Goal: Transaction & Acquisition: Purchase product/service

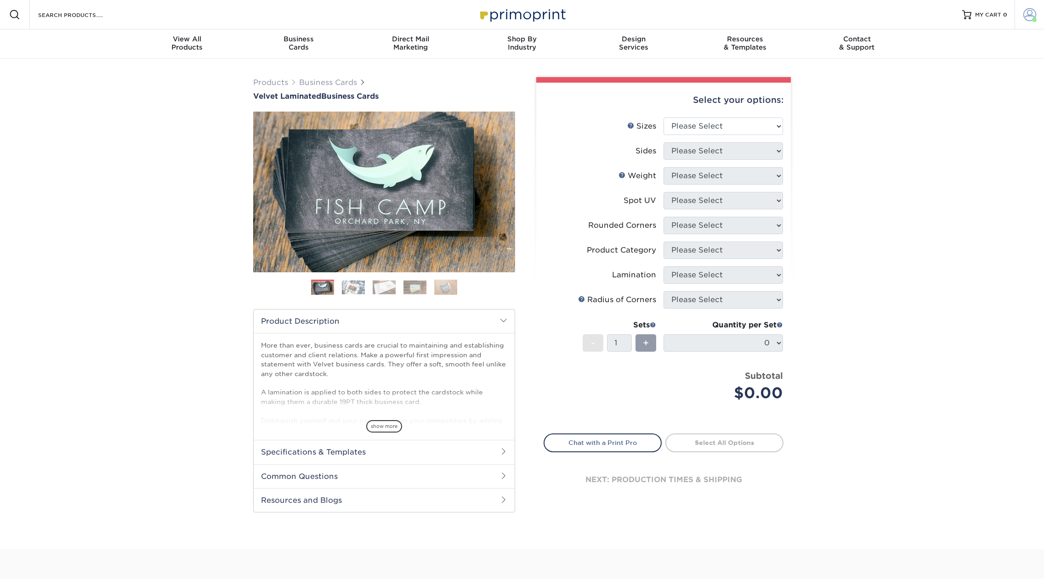
click at [1029, 13] on span at bounding box center [1029, 14] width 13 height 13
click at [946, 95] on link "Order History" at bounding box center [974, 101] width 115 height 12
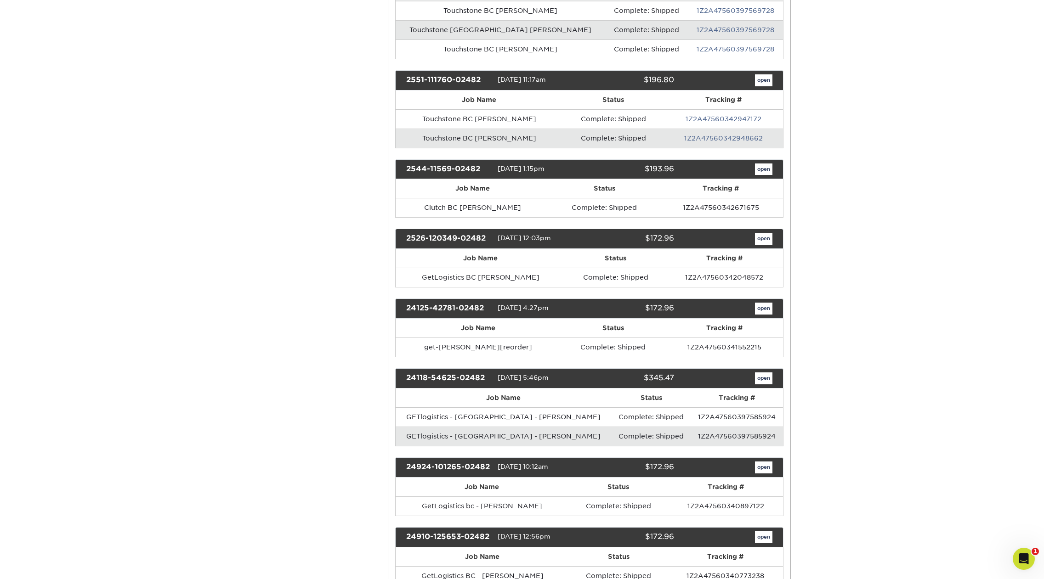
scroll to position [609, 0]
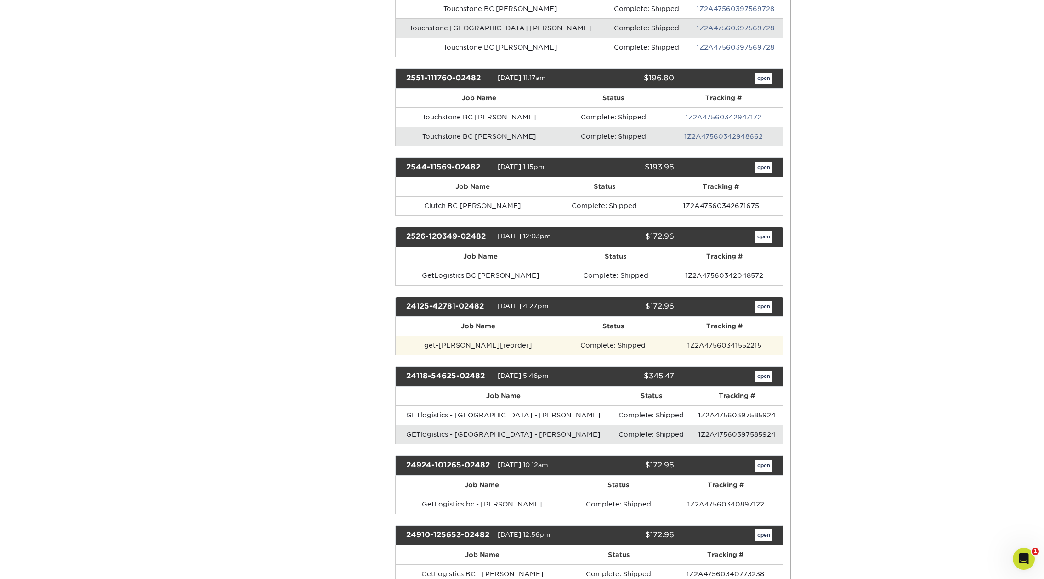
click at [503, 345] on td "get-bc-chris-migely[reorder]" at bounding box center [477, 345] width 165 height 19
click at [761, 309] on link "open" at bounding box center [763, 307] width 17 height 12
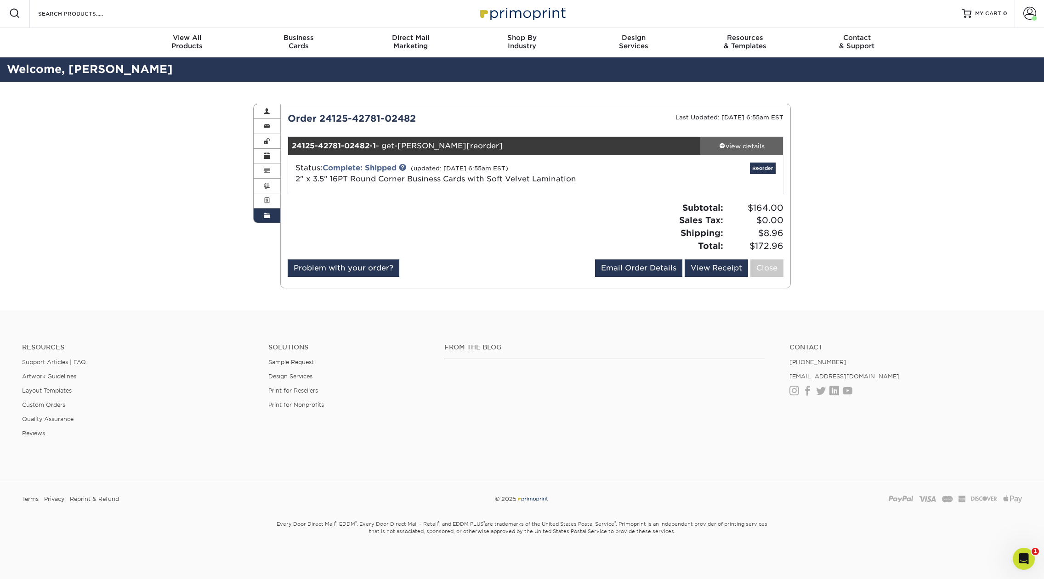
scroll to position [0, 0]
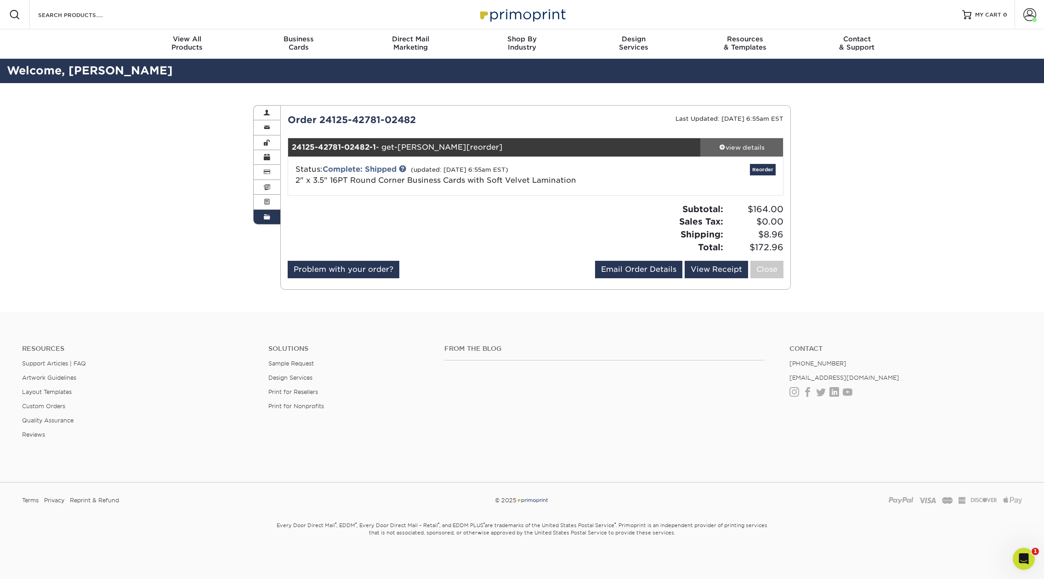
click at [746, 145] on div "view details" at bounding box center [741, 147] width 83 height 9
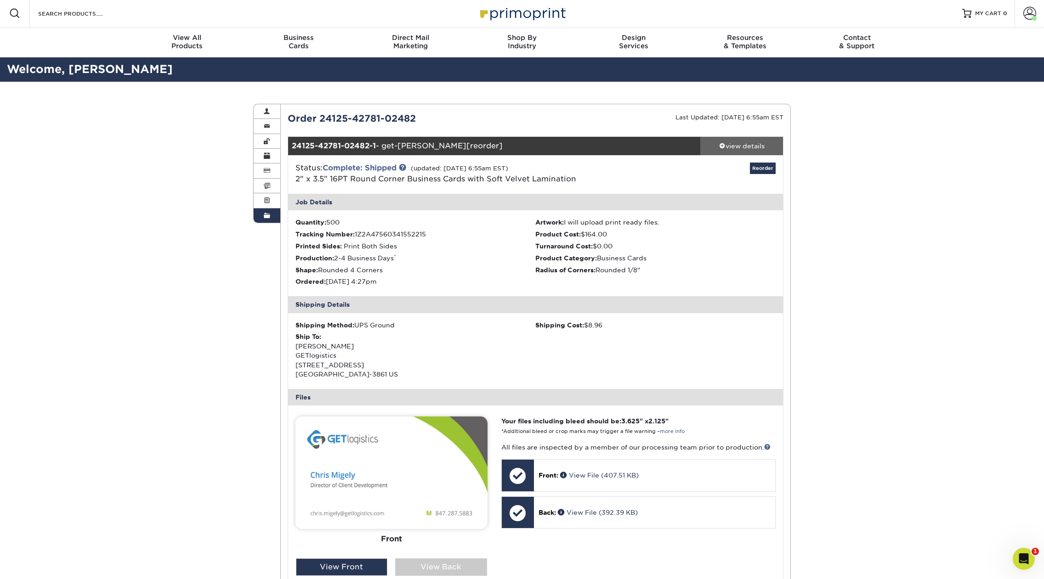
scroll to position [2, 0]
click at [550, 521] on div "Back: View File (392.39 KB)" at bounding box center [654, 512] width 241 height 31
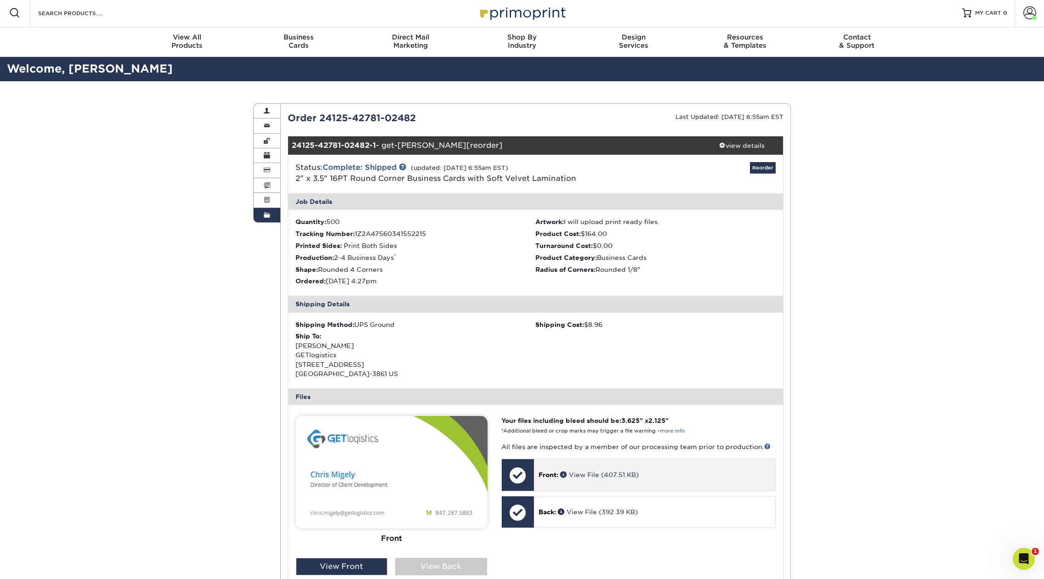
click at [628, 482] on div "Front: View File (407.51 KB)" at bounding box center [654, 474] width 241 height 31
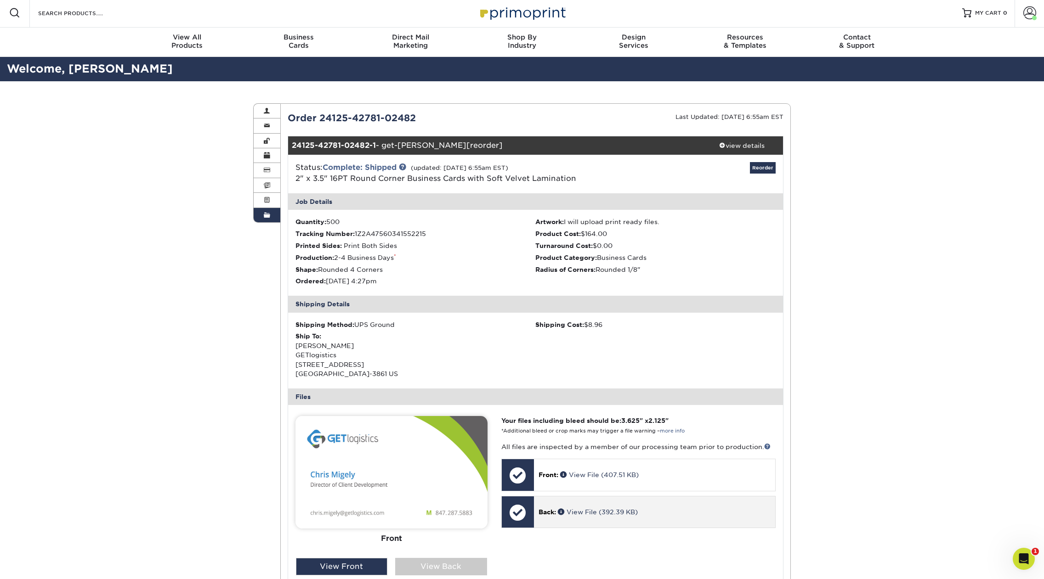
click at [558, 507] on div "Back: View File (392.39 KB)" at bounding box center [654, 512] width 241 height 31
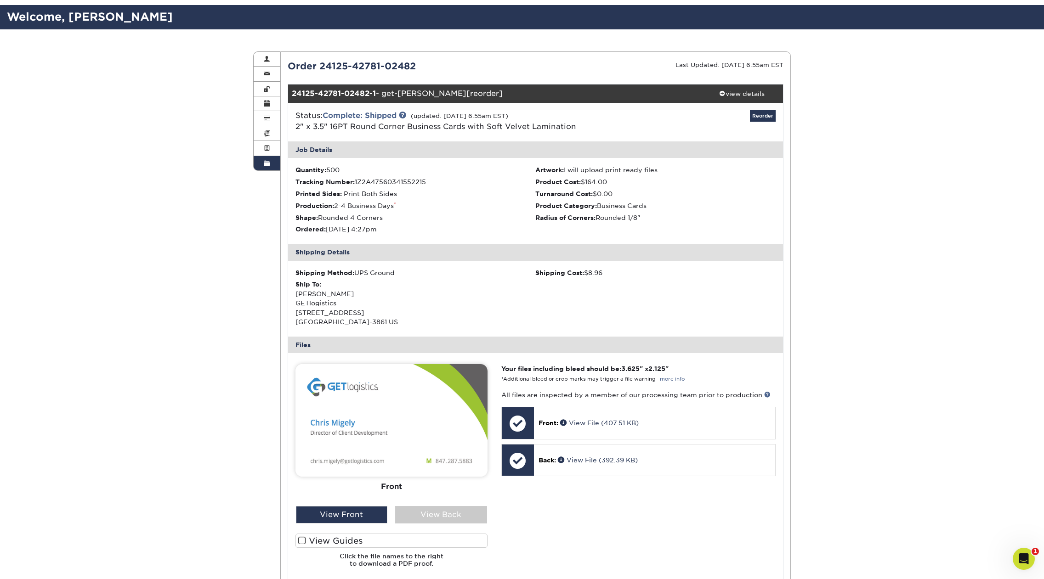
scroll to position [67, 0]
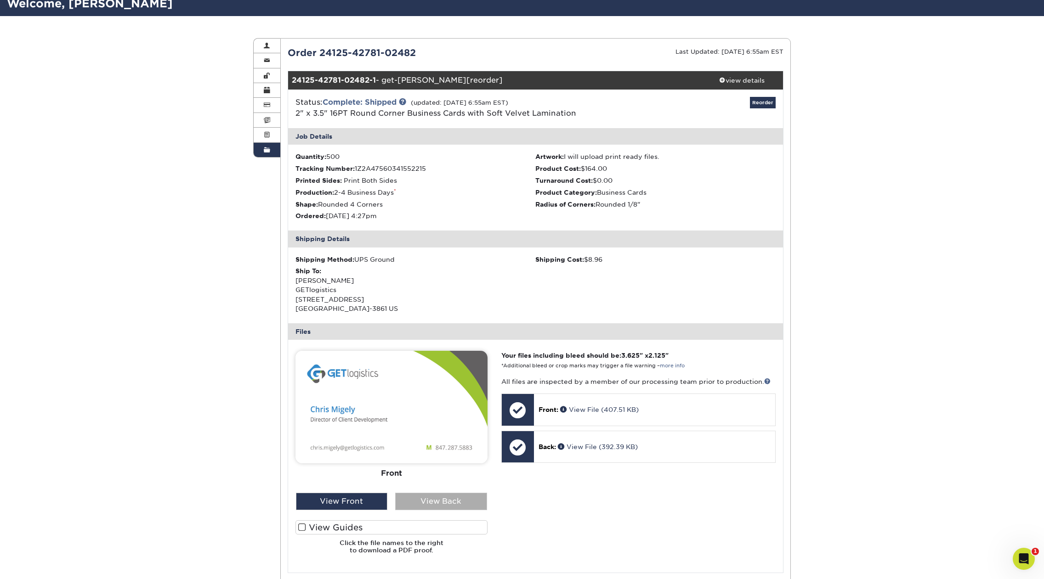
click at [458, 500] on div "View Back" at bounding box center [441, 501] width 92 height 17
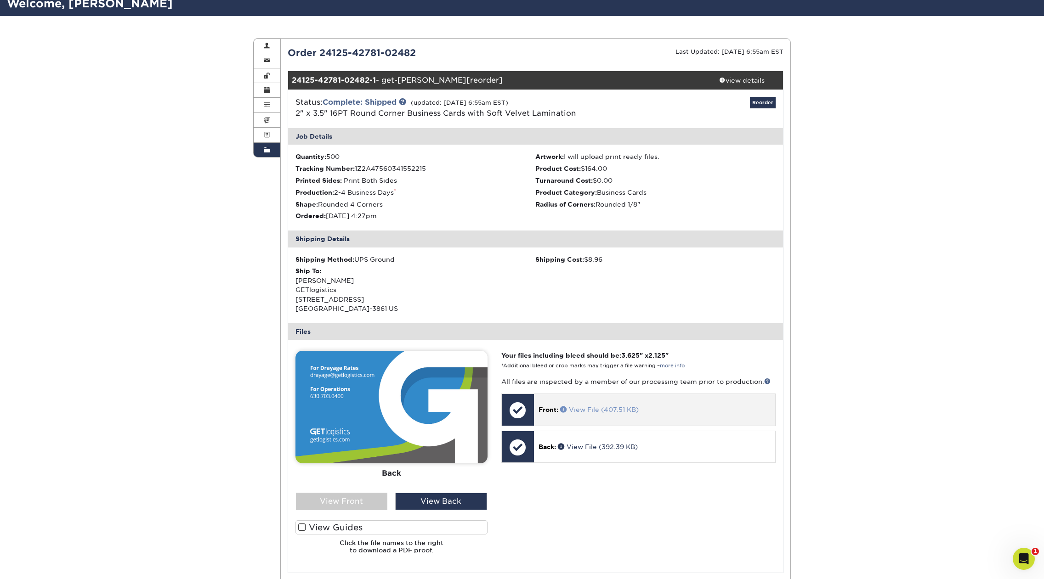
click at [590, 409] on link "View File (407.51 KB)" at bounding box center [599, 409] width 79 height 7
click at [333, 506] on div "View Front" at bounding box center [342, 501] width 92 height 17
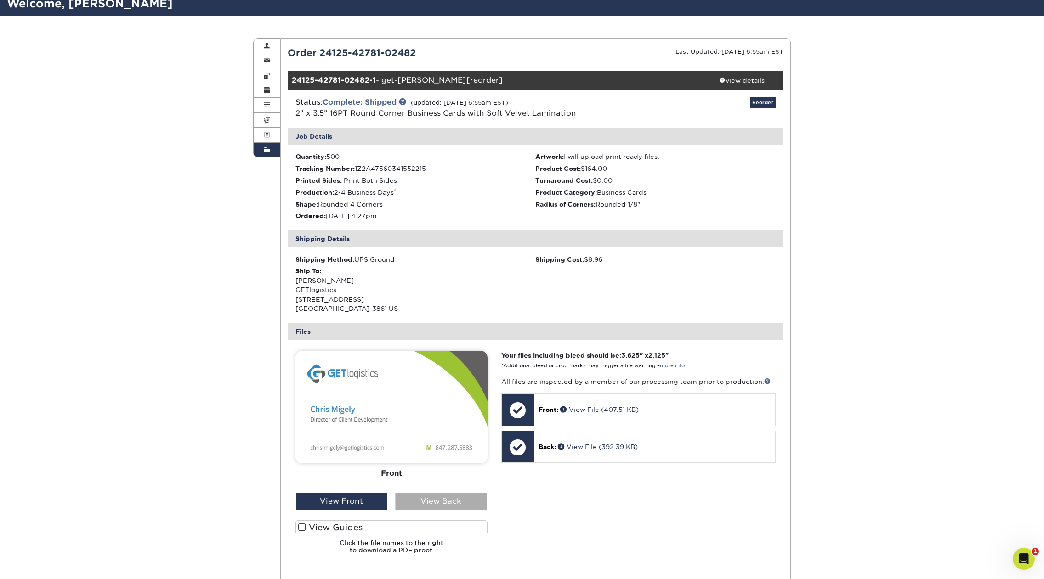
click at [418, 501] on div "View Back" at bounding box center [441, 501] width 92 height 17
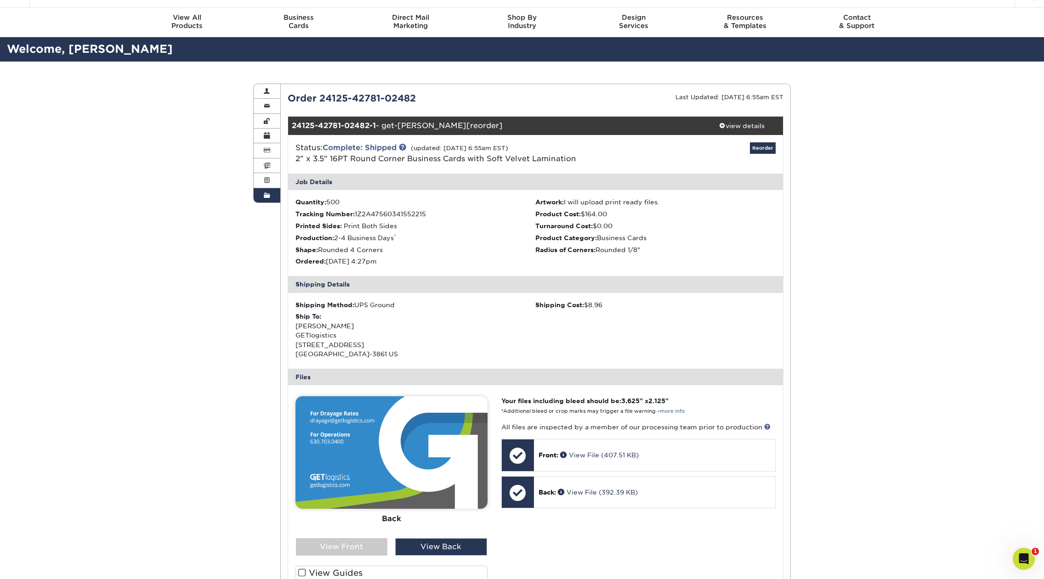
scroll to position [9, 0]
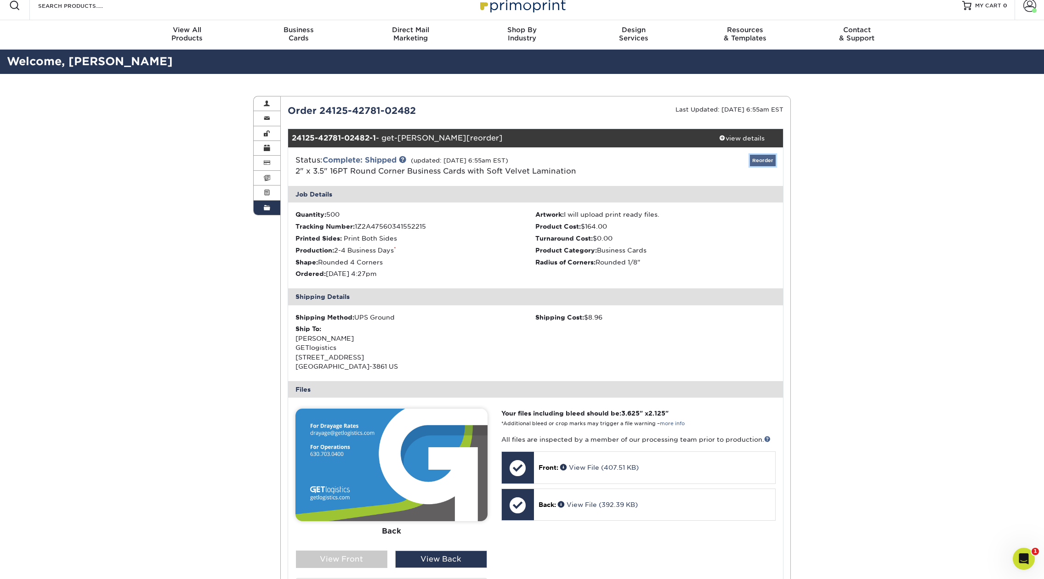
click at [760, 159] on link "Reorder" at bounding box center [763, 160] width 26 height 11
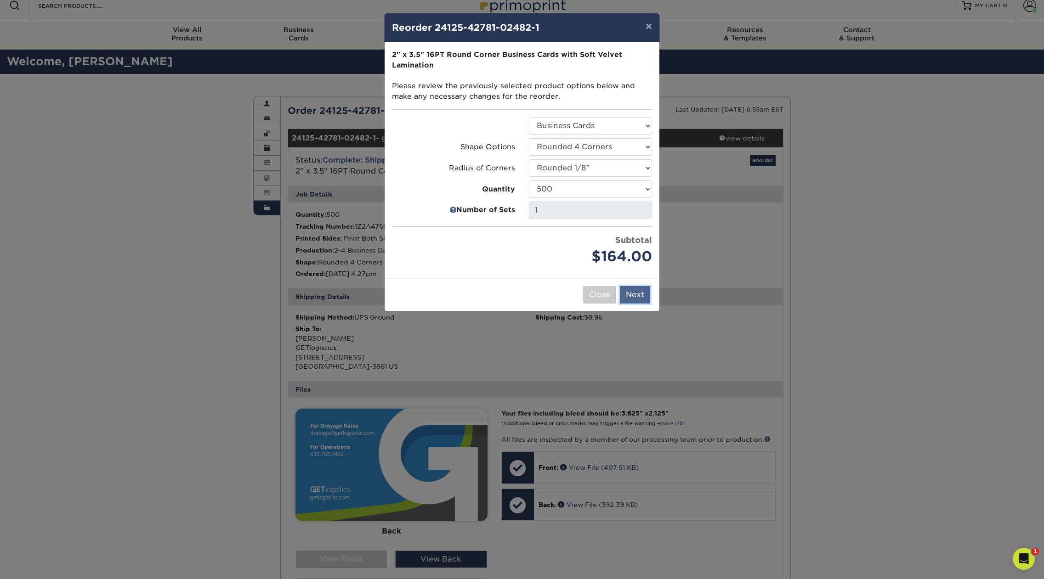
click at [638, 296] on button "Next" at bounding box center [635, 294] width 30 height 17
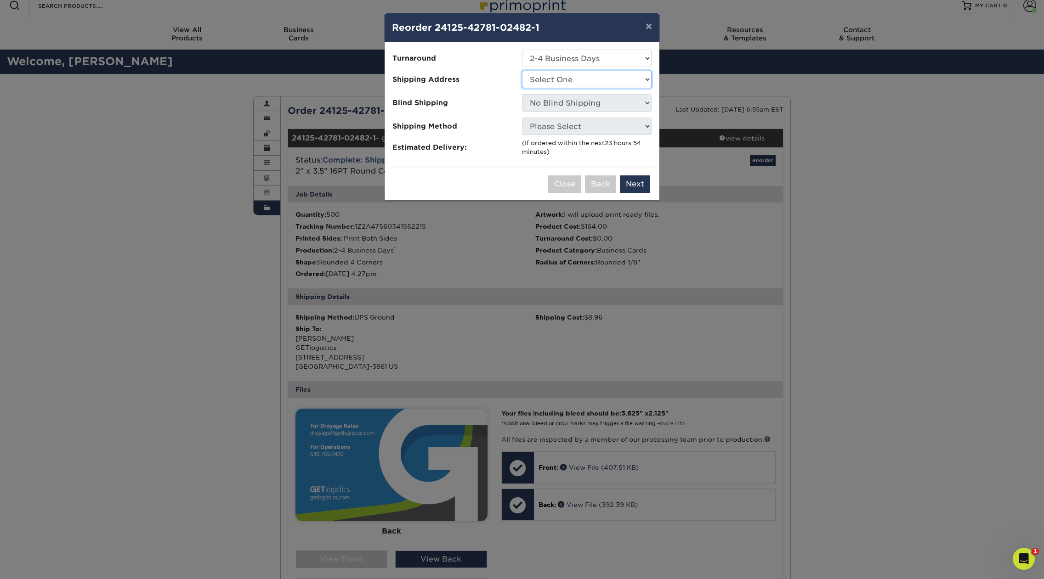
click at [558, 80] on select "Select One Alia Brilliant - Chicago (Handorf) Clutch - Lombard Clutch - Oak Bro…" at bounding box center [587, 79] width 130 height 17
select select "276787"
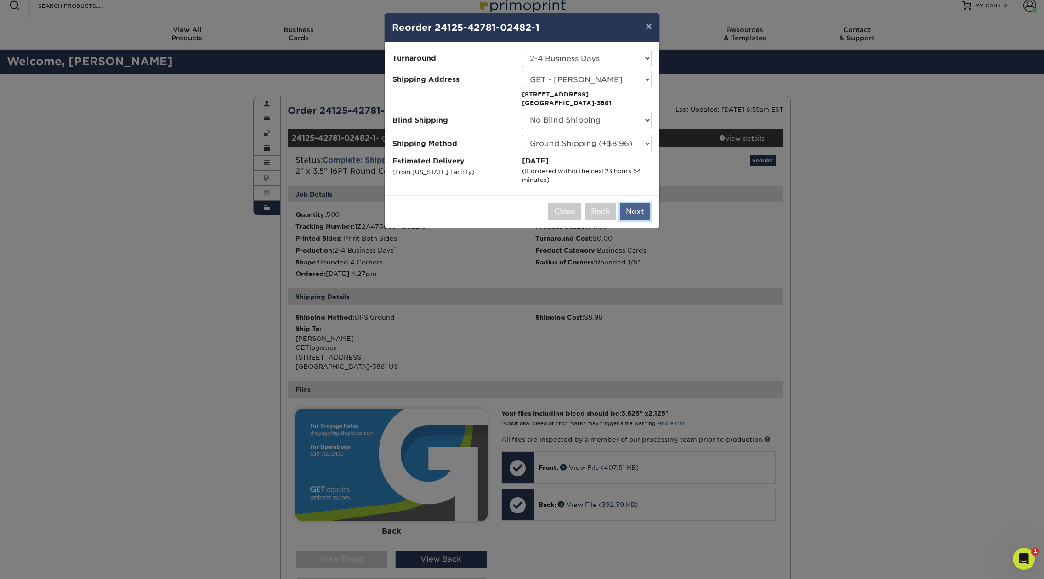
click at [640, 213] on button "Next" at bounding box center [635, 211] width 30 height 17
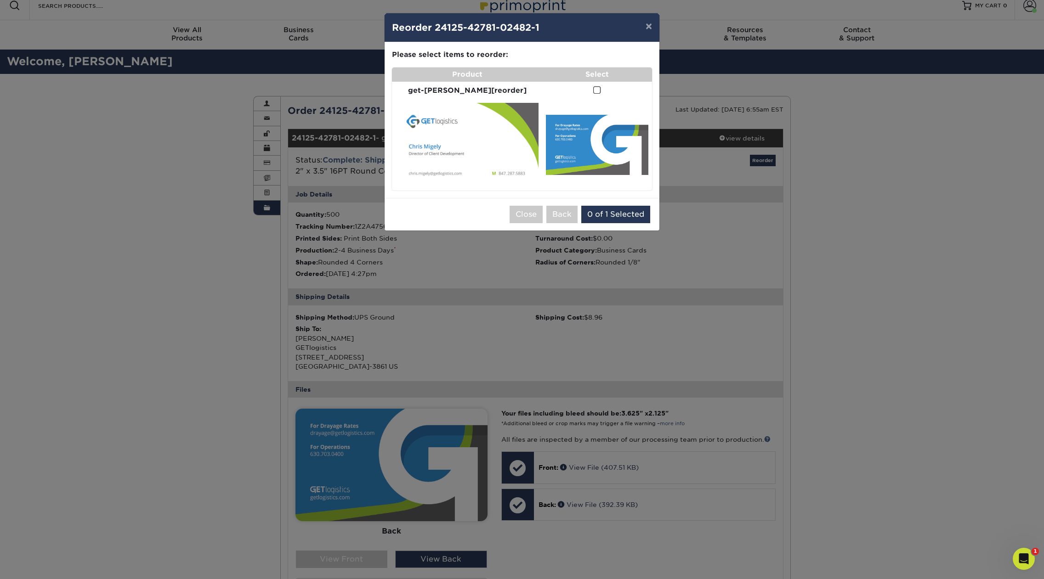
click at [595, 89] on span at bounding box center [597, 90] width 8 height 9
click at [0, 0] on input "checkbox" at bounding box center [0, 0] width 0 height 0
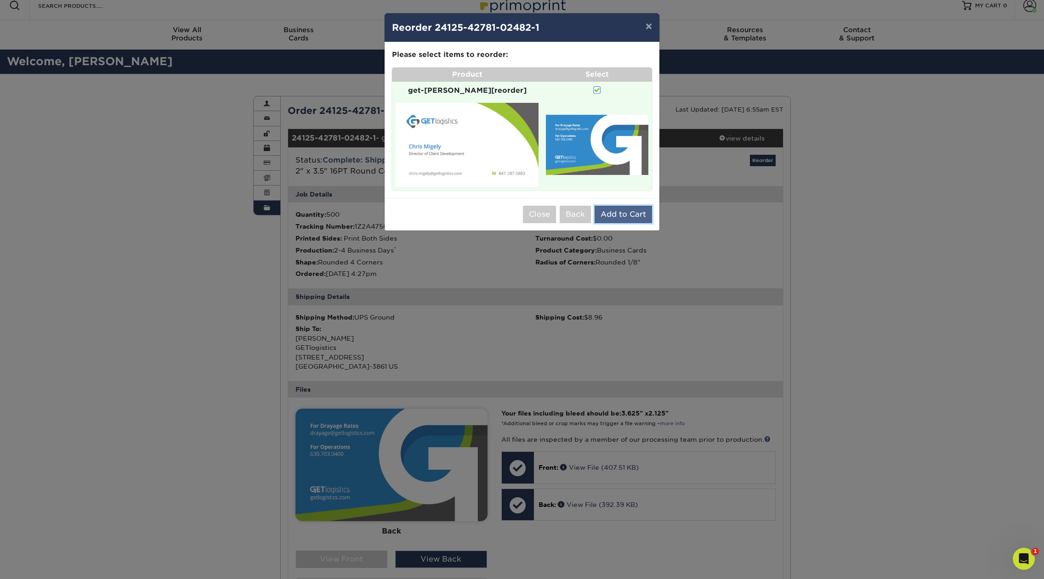
click at [620, 213] on button "Add to Cart" at bounding box center [622, 214] width 57 height 17
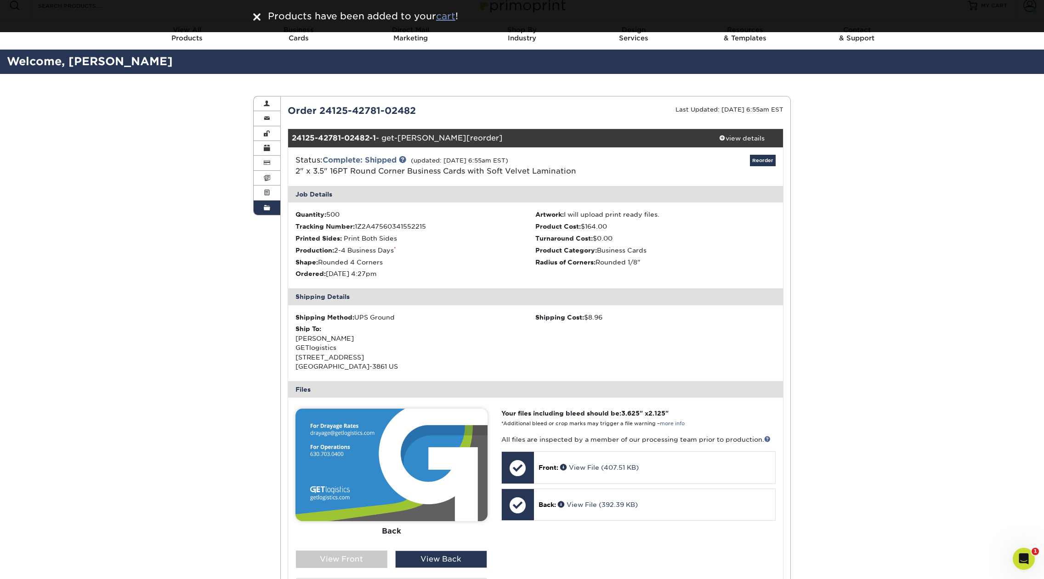
click at [446, 17] on u "cart" at bounding box center [445, 16] width 19 height 11
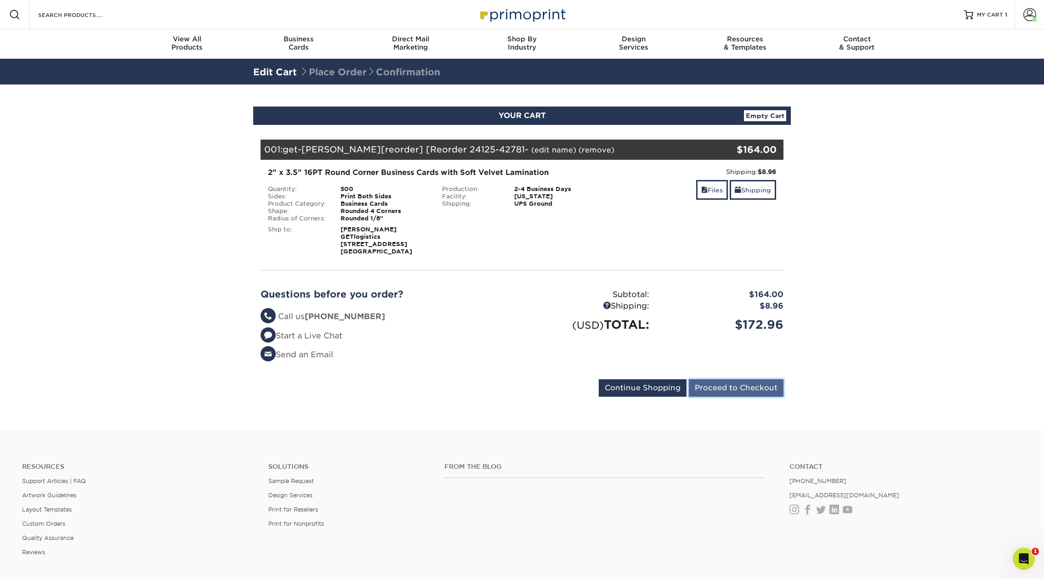
click at [739, 393] on input "Proceed to Checkout" at bounding box center [735, 387] width 95 height 17
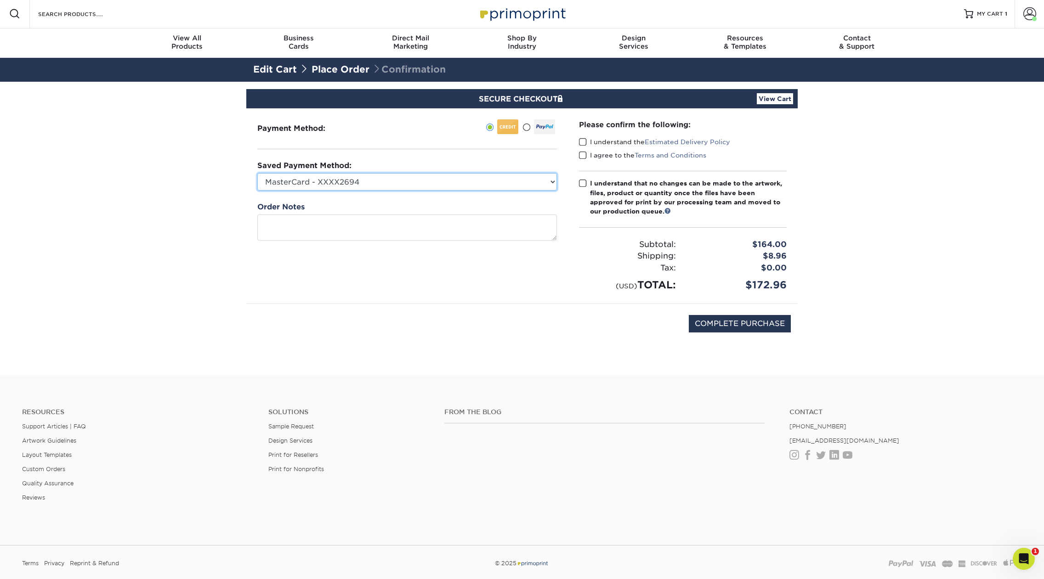
click at [491, 176] on select "MasterCard - XXXX2694 American Express - XXXX1006 Visa - XXXX8153 Get/Clutch - …" at bounding box center [406, 181] width 299 height 17
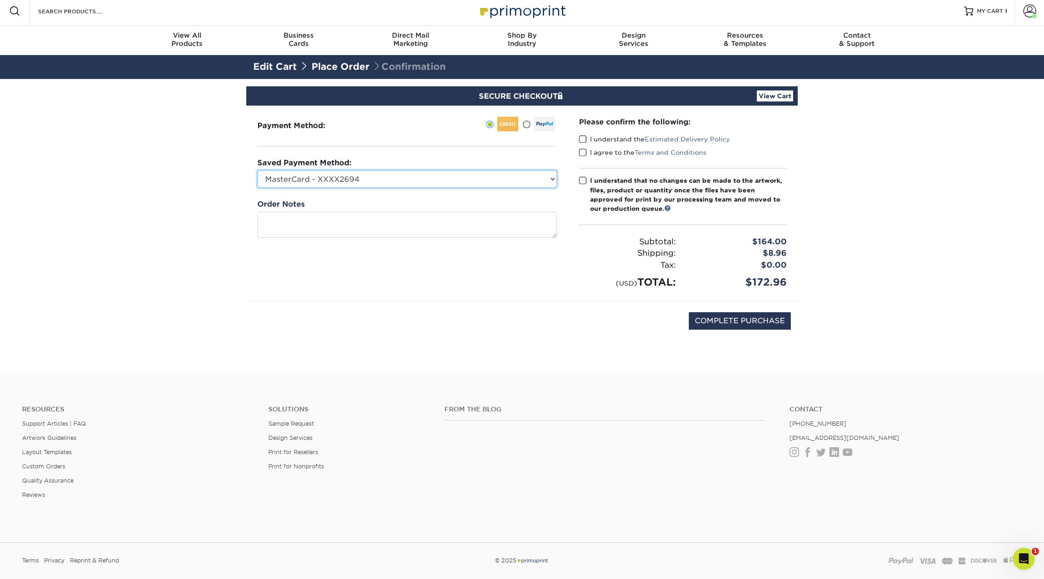
select select "50837"
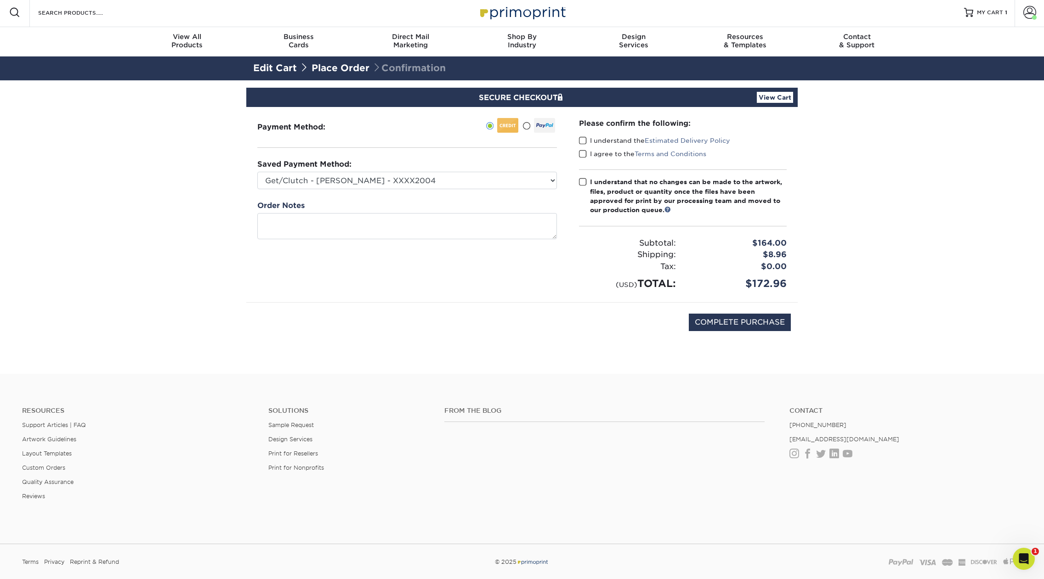
drag, startPoint x: 583, startPoint y: 139, endPoint x: 583, endPoint y: 152, distance: 12.4
click at [583, 140] on span at bounding box center [583, 140] width 8 height 9
click at [0, 0] on input "I understand the Estimated Delivery Policy" at bounding box center [0, 0] width 0 height 0
click at [584, 155] on span at bounding box center [583, 154] width 8 height 9
click at [0, 0] on input "I agree to the Terms and Conditions" at bounding box center [0, 0] width 0 height 0
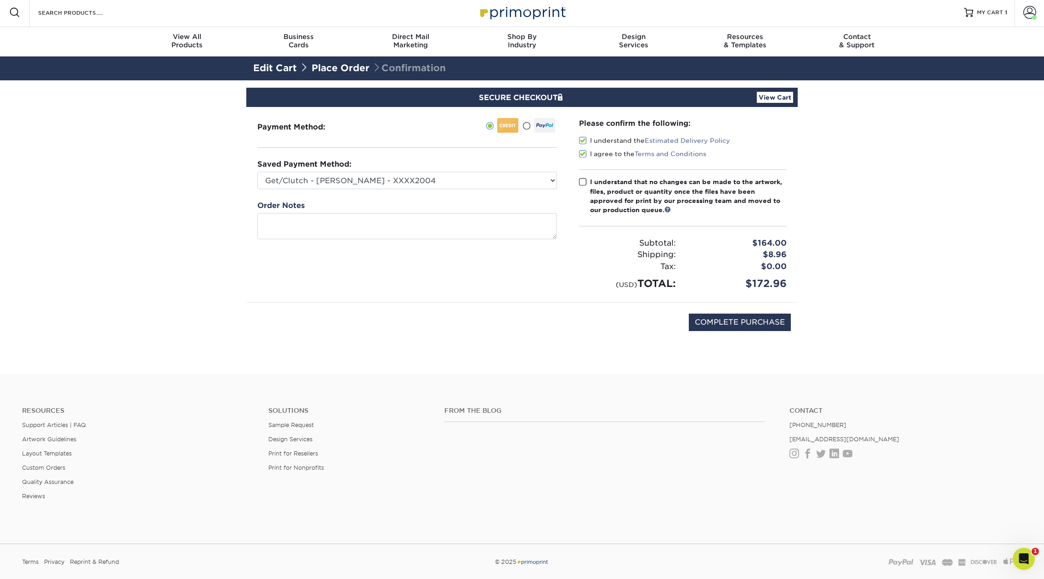
click at [580, 181] on span at bounding box center [583, 182] width 8 height 9
click at [0, 0] on input "I understand that no changes can be made to the artwork, files, product or quan…" at bounding box center [0, 0] width 0 height 0
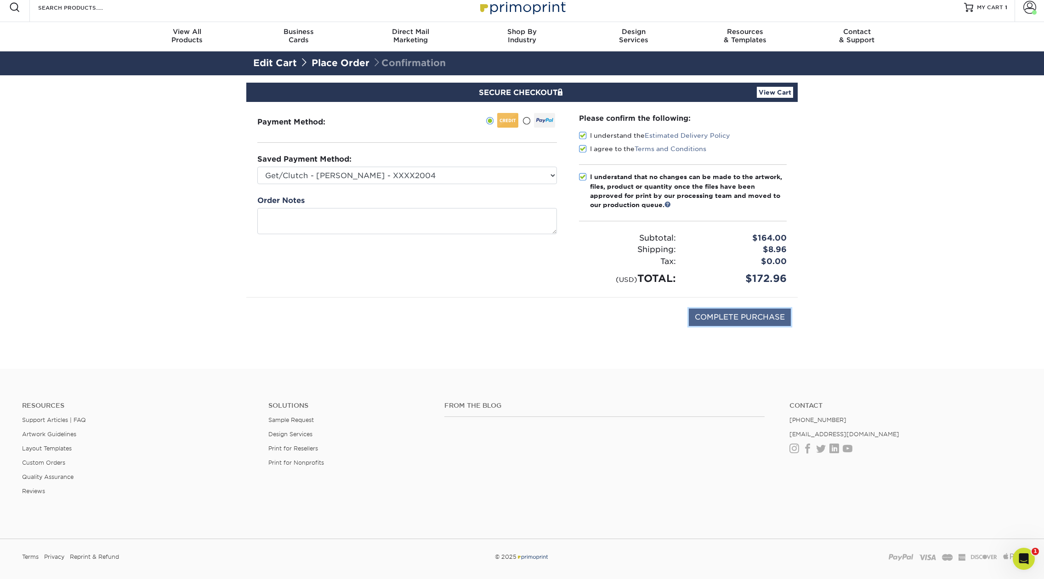
click at [734, 317] on input "COMPLETE PURCHASE" at bounding box center [739, 317] width 102 height 17
type input "PROCESSING, PLEASE WAIT..."
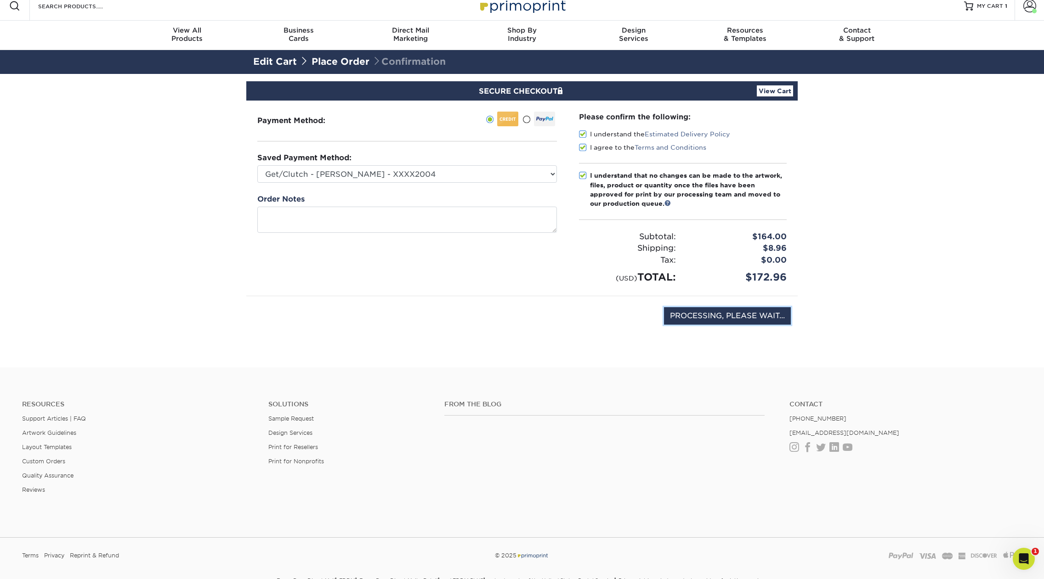
scroll to position [7, 0]
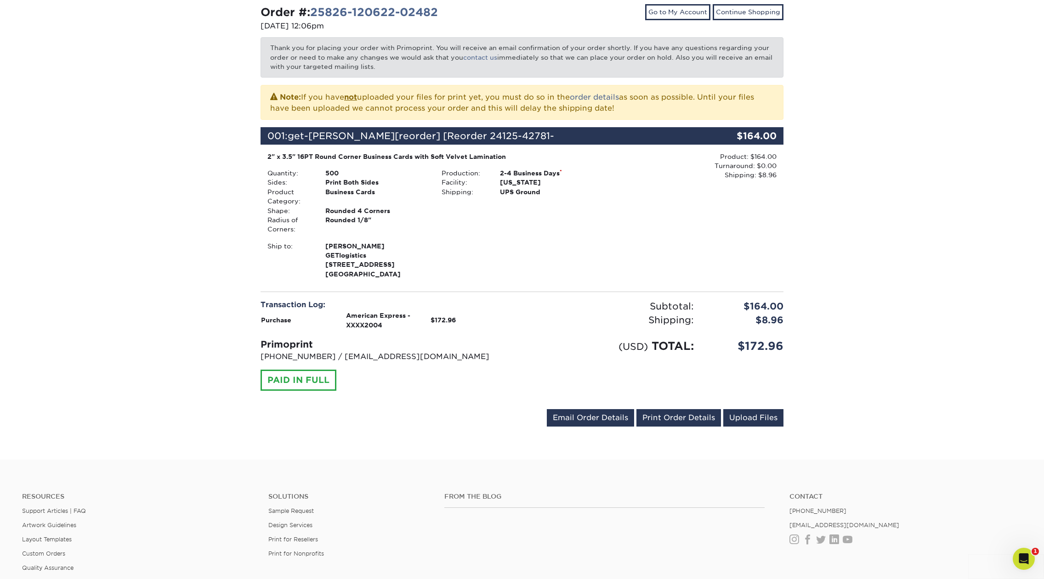
scroll to position [158, 0]
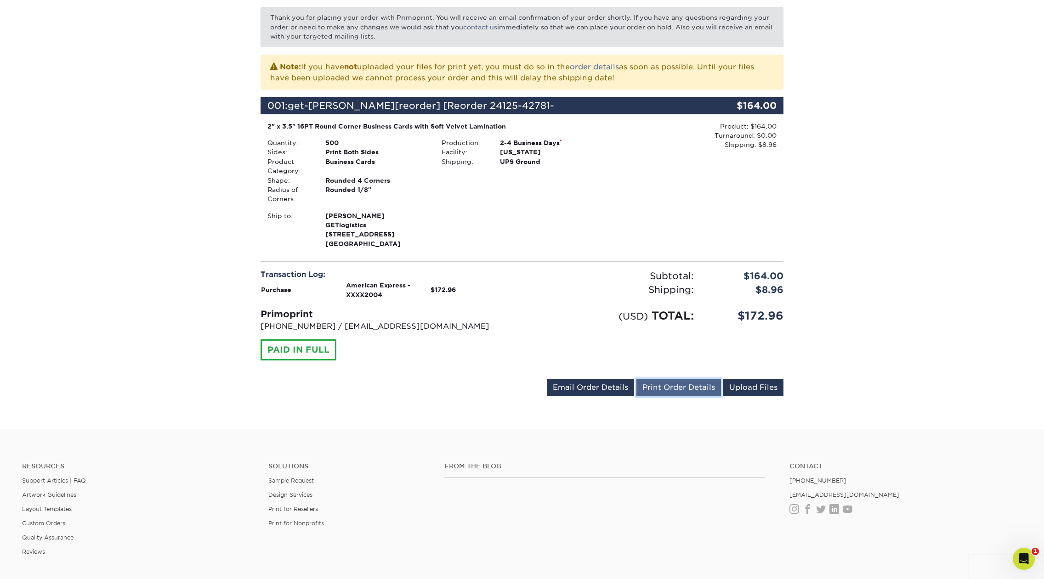
click at [660, 395] on link "Print Order Details" at bounding box center [678, 387] width 85 height 17
